Goal: Obtain resource: Obtain resource

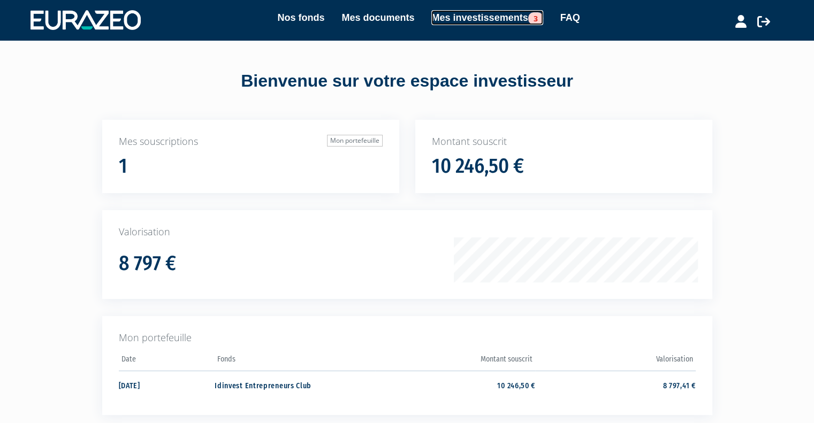
click at [503, 21] on link "Mes investissements 3" at bounding box center [486, 17] width 111 height 15
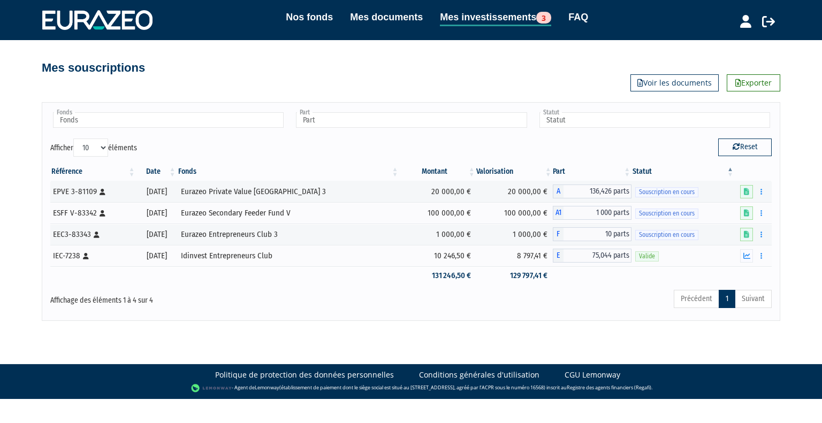
click at [17, 185] on div "Nos fonds Mes documents Mes investissements 3 FAQ Déconnexion Nos fonds Mes doc…" at bounding box center [411, 160] width 822 height 321
click at [315, 19] on link "Nos fonds" at bounding box center [309, 17] width 47 height 15
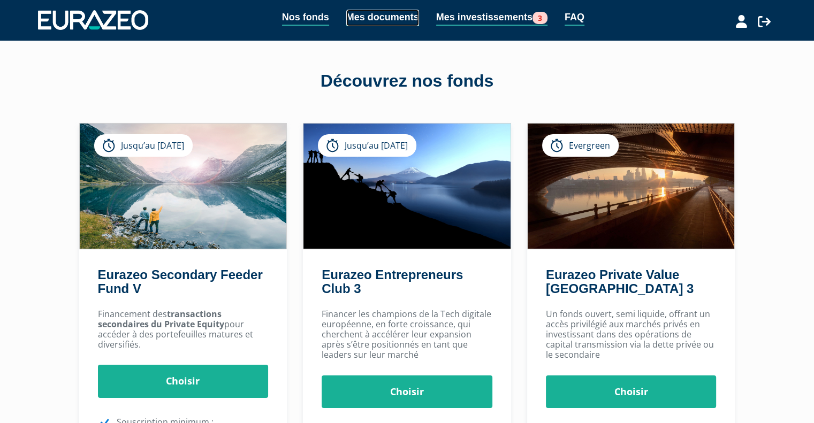
click at [394, 17] on link "Mes documents" at bounding box center [382, 18] width 73 height 17
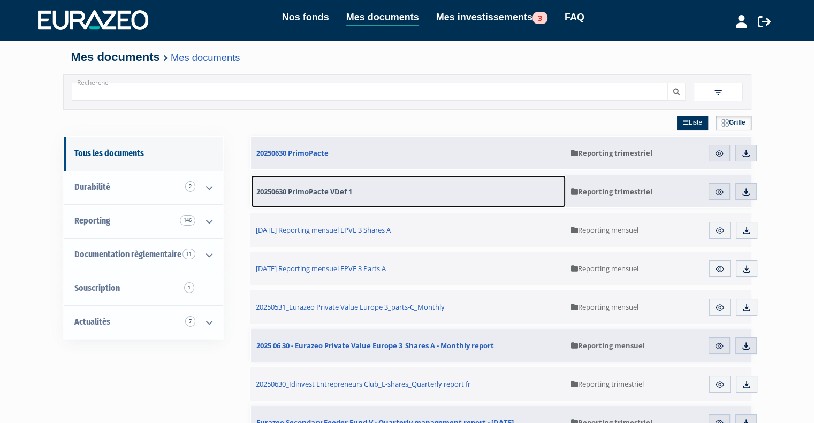
click at [313, 192] on span "20250630 PrimoPacte VDef 1" at bounding box center [304, 192] width 96 height 10
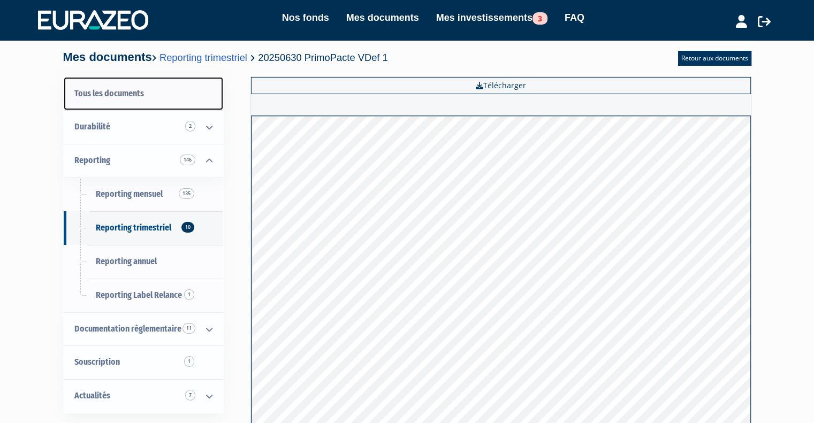
click at [107, 91] on link "Tous les documents" at bounding box center [143, 94] width 159 height 34
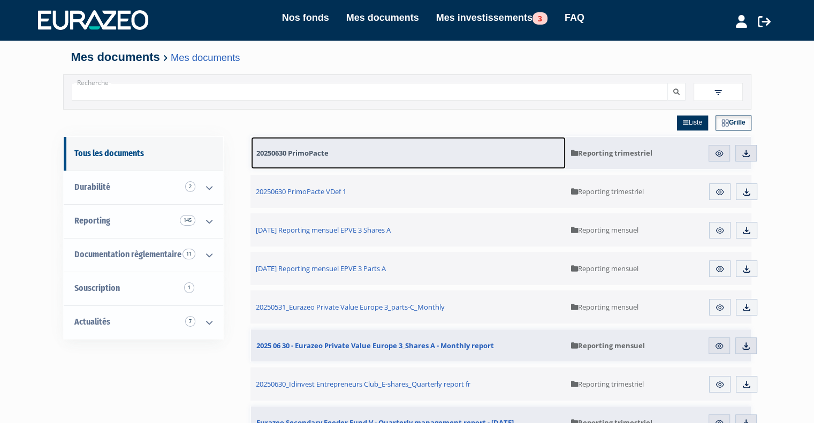
click at [326, 154] on span "20250630 PrimoPacte" at bounding box center [292, 153] width 72 height 10
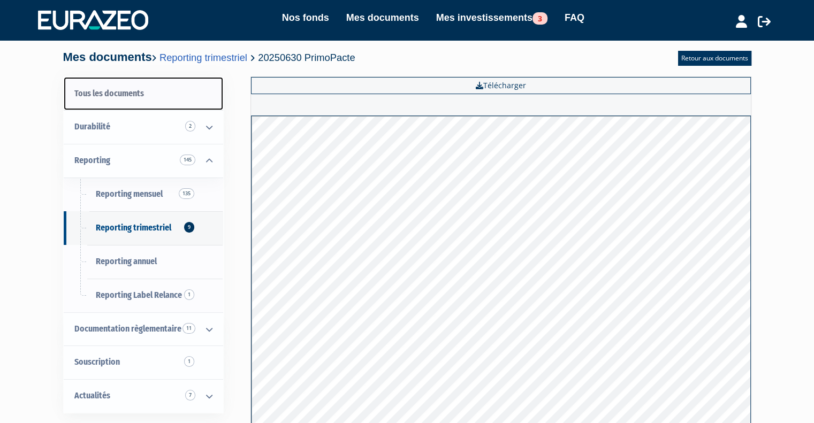
click at [120, 95] on link "Tous les documents" at bounding box center [143, 94] width 159 height 34
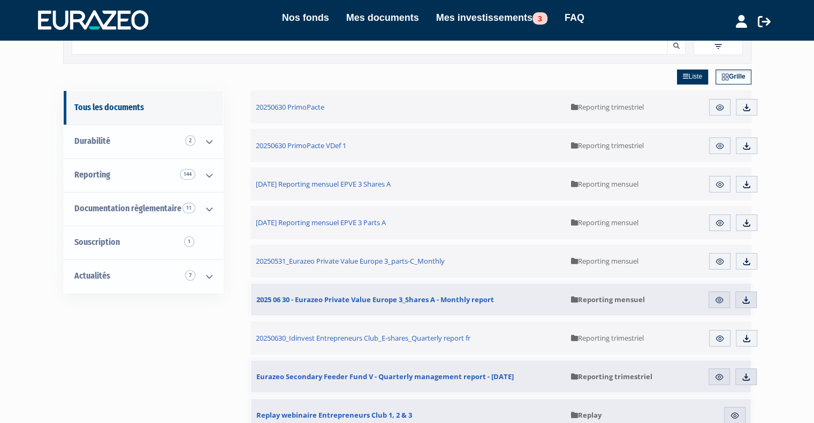
scroll to position [47, 0]
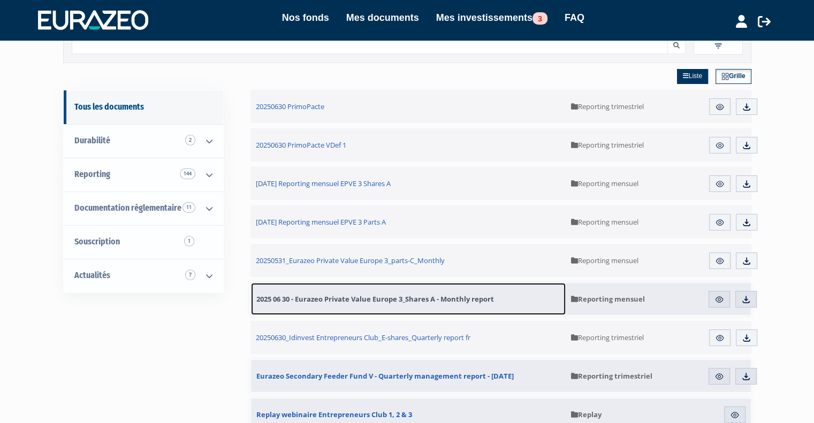
click at [304, 297] on span "2025 06 30 - Eurazeo Private Value Europe 3_Shares A - Monthly report" at bounding box center [375, 299] width 238 height 10
